Goal: Task Accomplishment & Management: Complete application form

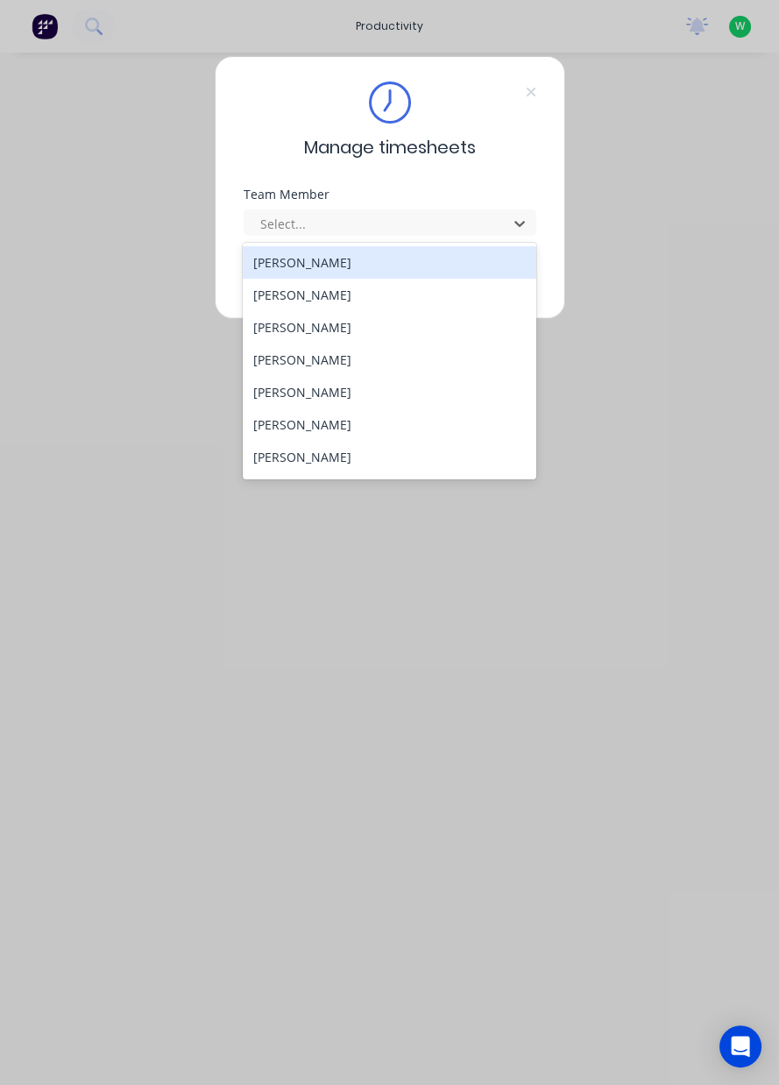
click at [337, 463] on div "[PERSON_NAME]" at bounding box center [390, 457] width 294 height 32
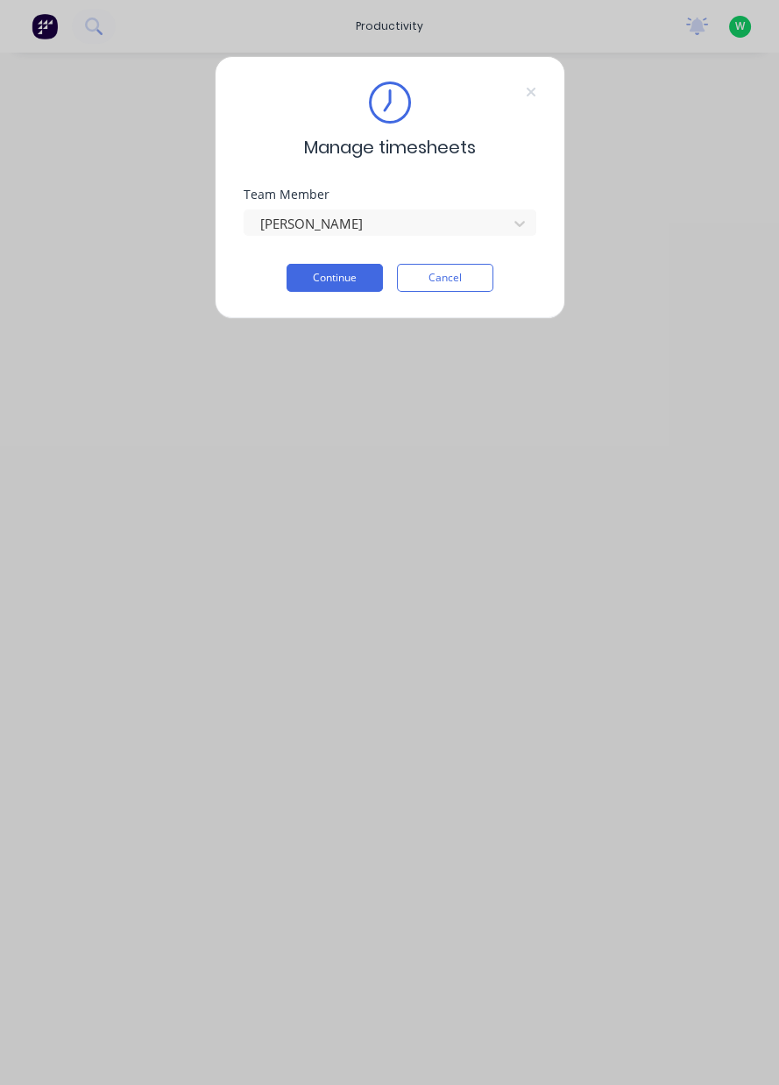
click at [340, 274] on button "Continue" at bounding box center [335, 278] width 96 height 28
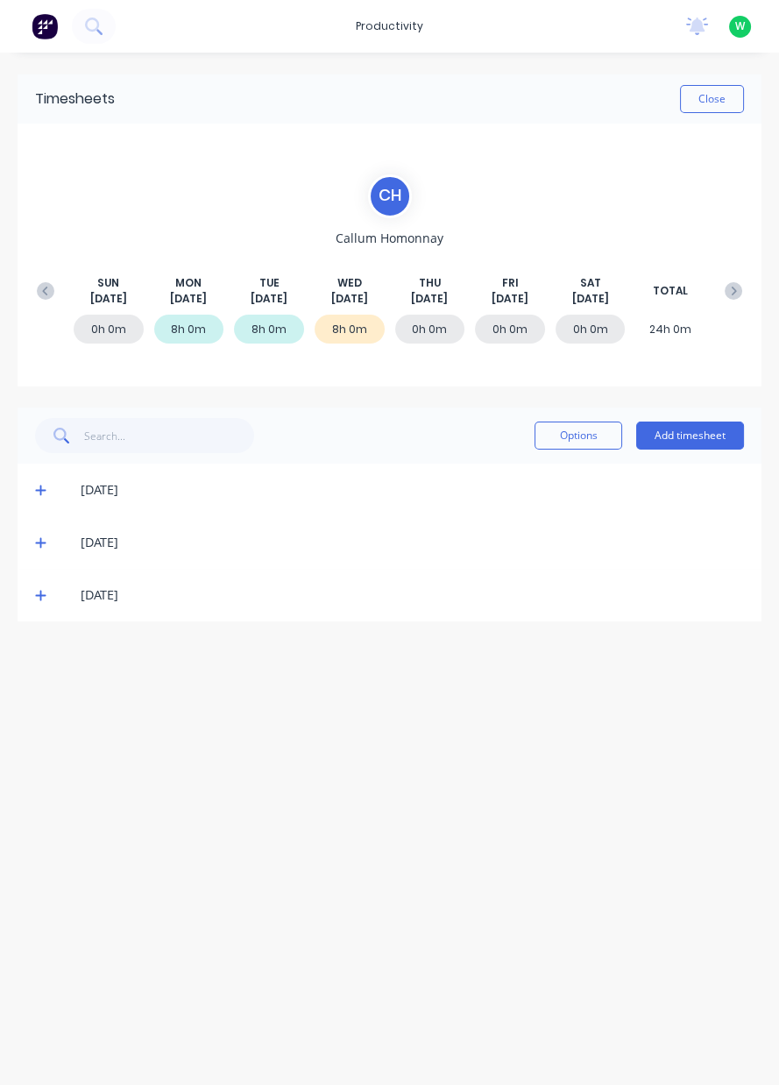
click at [18, 615] on div "[DATE]" at bounding box center [390, 595] width 744 height 53
click at [32, 617] on div "[DATE]" at bounding box center [390, 595] width 744 height 53
click at [40, 598] on icon at bounding box center [40, 596] width 11 height 11
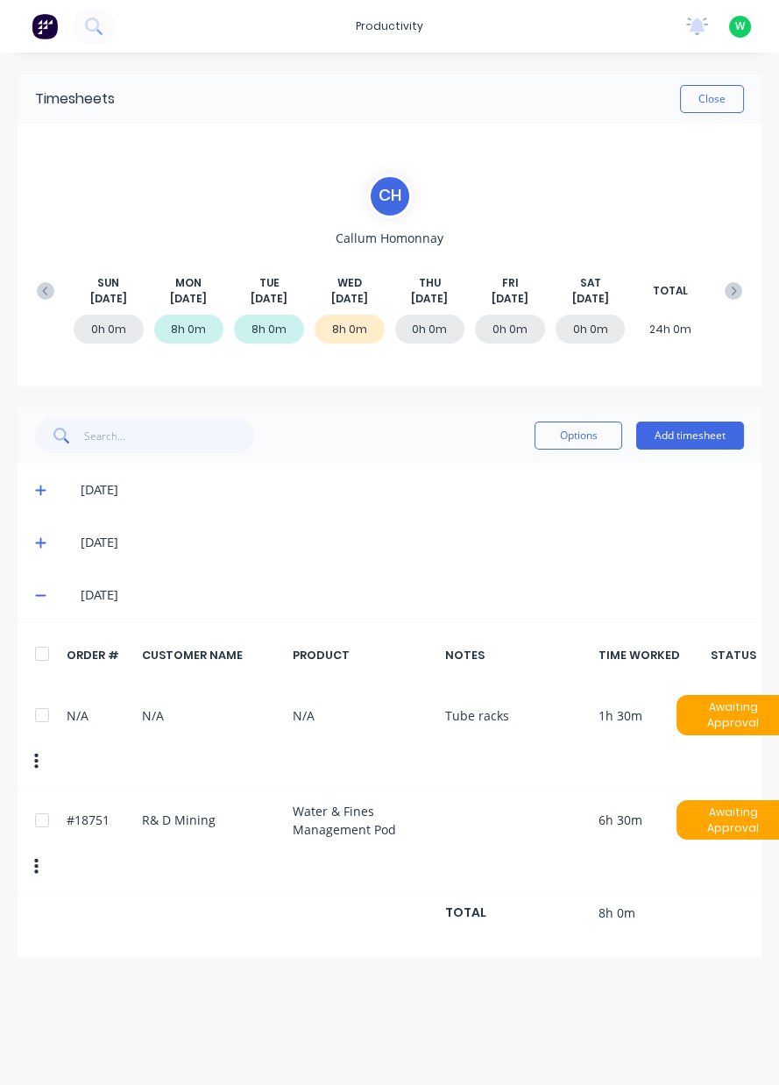
click at [700, 428] on button "Add timesheet" at bounding box center [690, 436] width 108 height 28
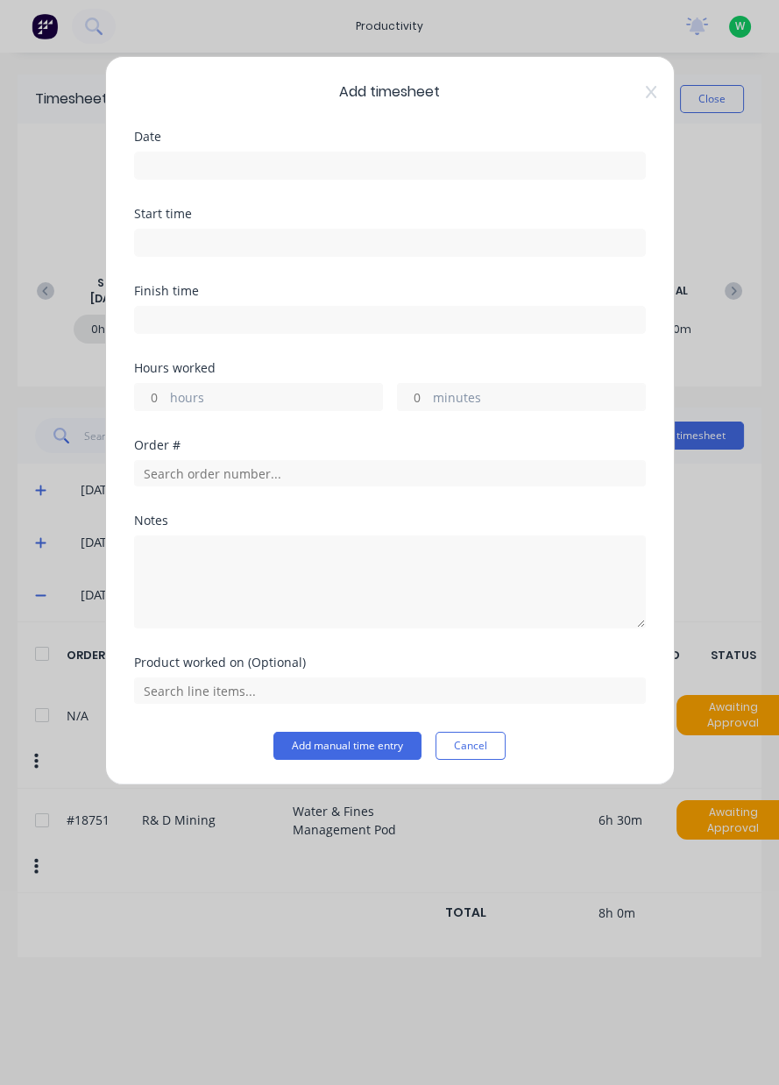
click at [351, 161] on input at bounding box center [390, 166] width 510 height 26
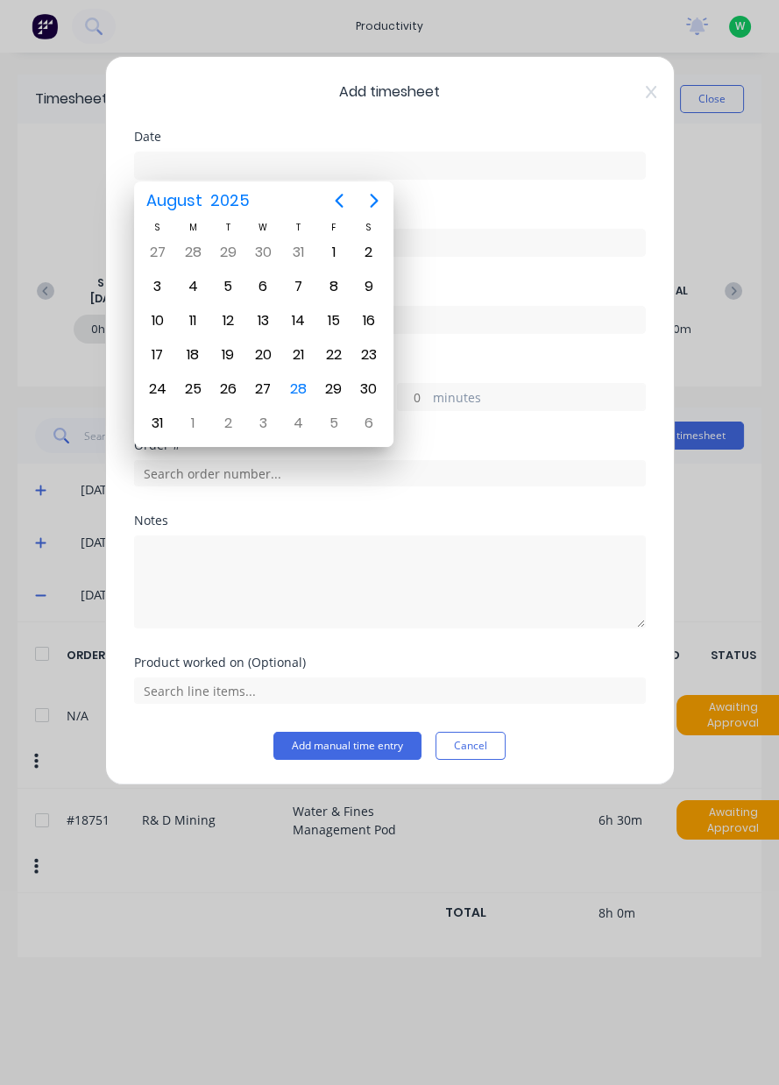
click at [298, 386] on div "28" at bounding box center [299, 389] width 26 height 26
type input "[DATE]"
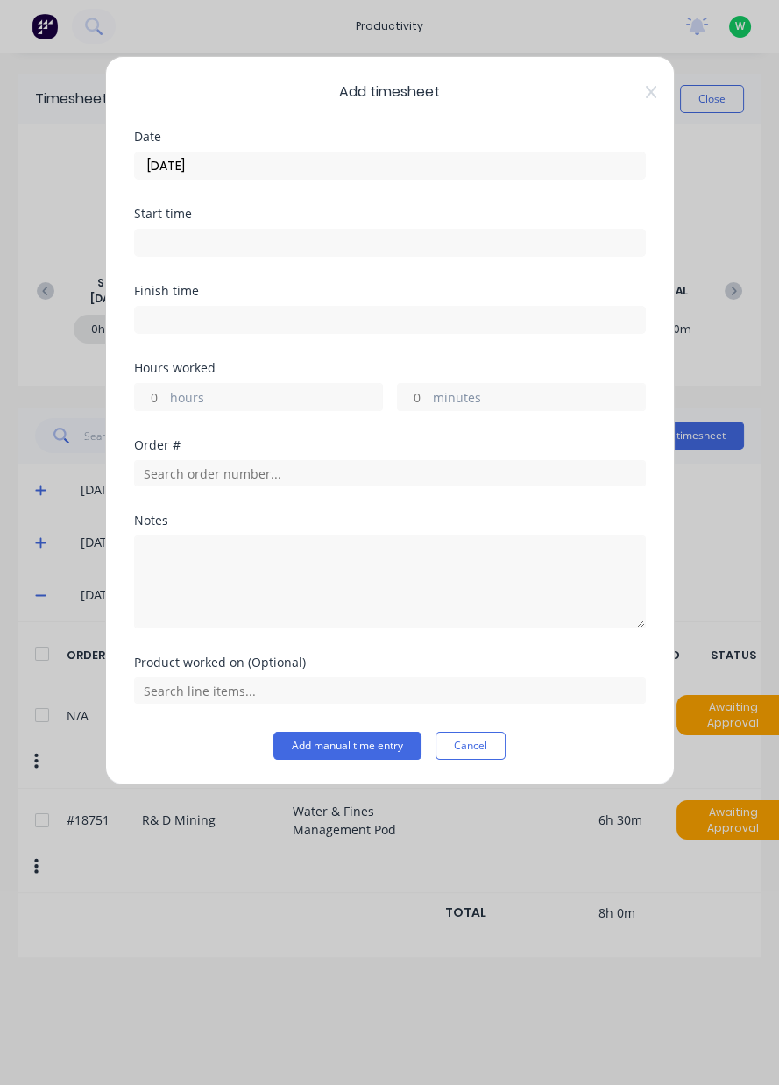
click at [256, 403] on label "hours" at bounding box center [276, 399] width 212 height 22
click at [166, 403] on input "hours" at bounding box center [150, 397] width 31 height 26
type input "3.5"
click at [260, 474] on input "text" at bounding box center [390, 473] width 512 height 26
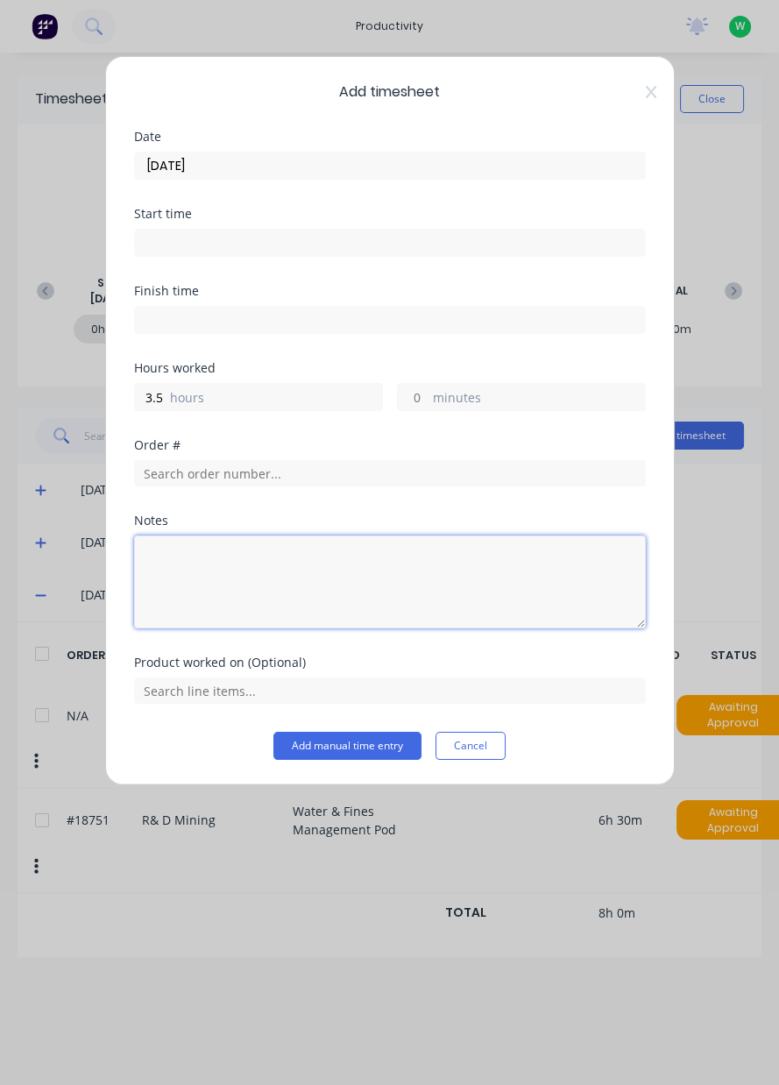
click at [307, 569] on textarea at bounding box center [390, 582] width 512 height 93
type textarea "Tube racks"
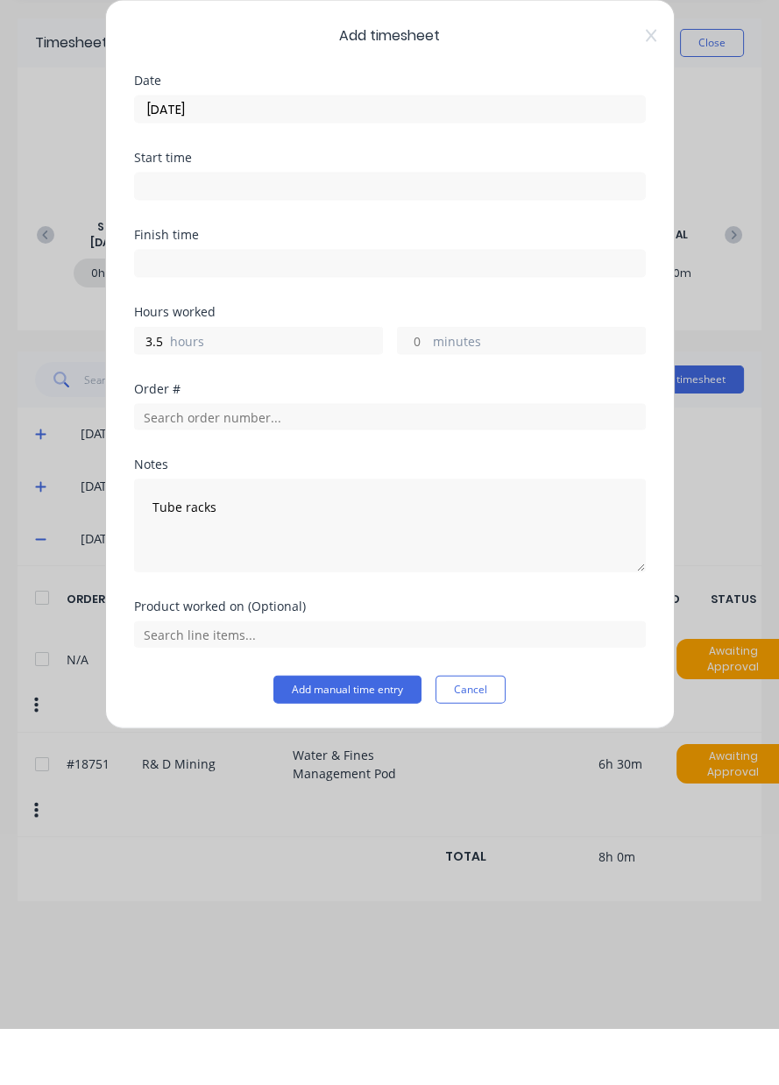
click at [330, 749] on button "Add manual time entry" at bounding box center [348, 746] width 148 height 28
